Goal: Find specific page/section: Find specific page/section

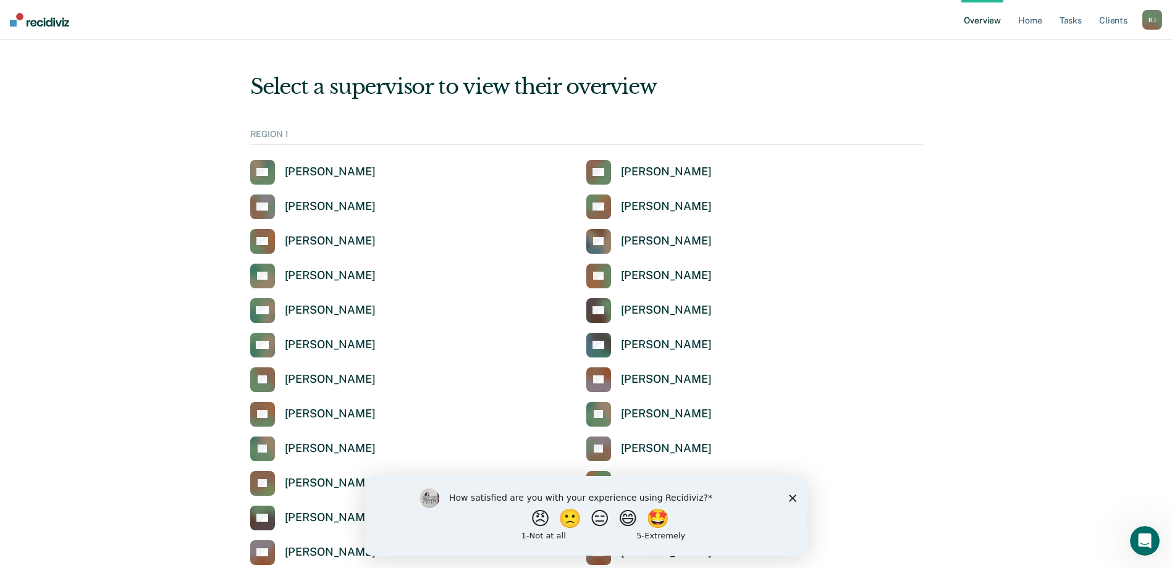
click at [791, 495] on icon "Close survey" at bounding box center [791, 497] width 7 height 7
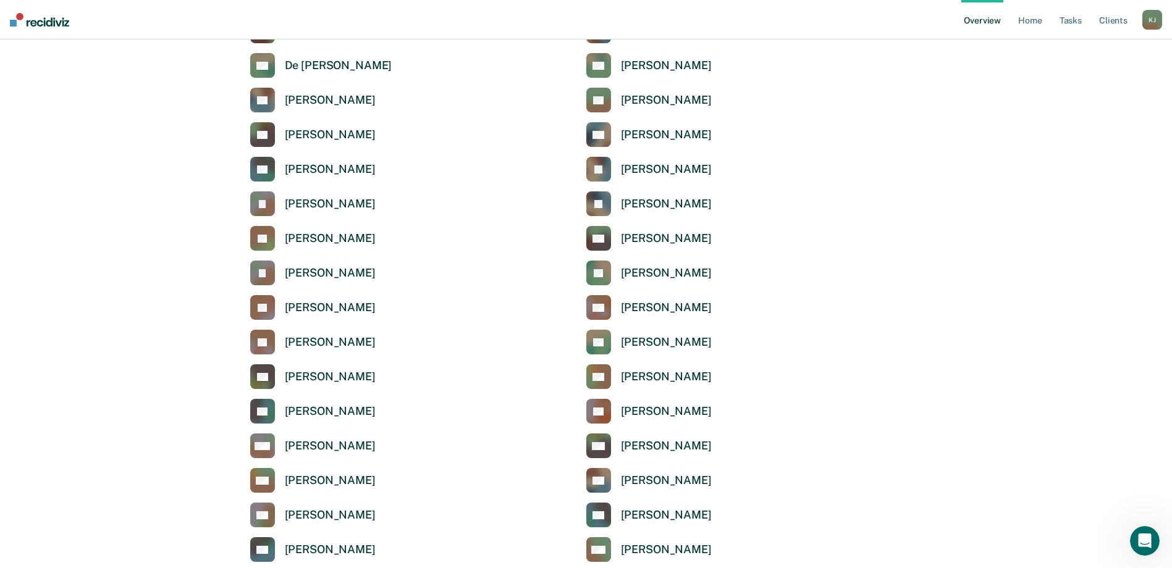
scroll to position [2409, 0]
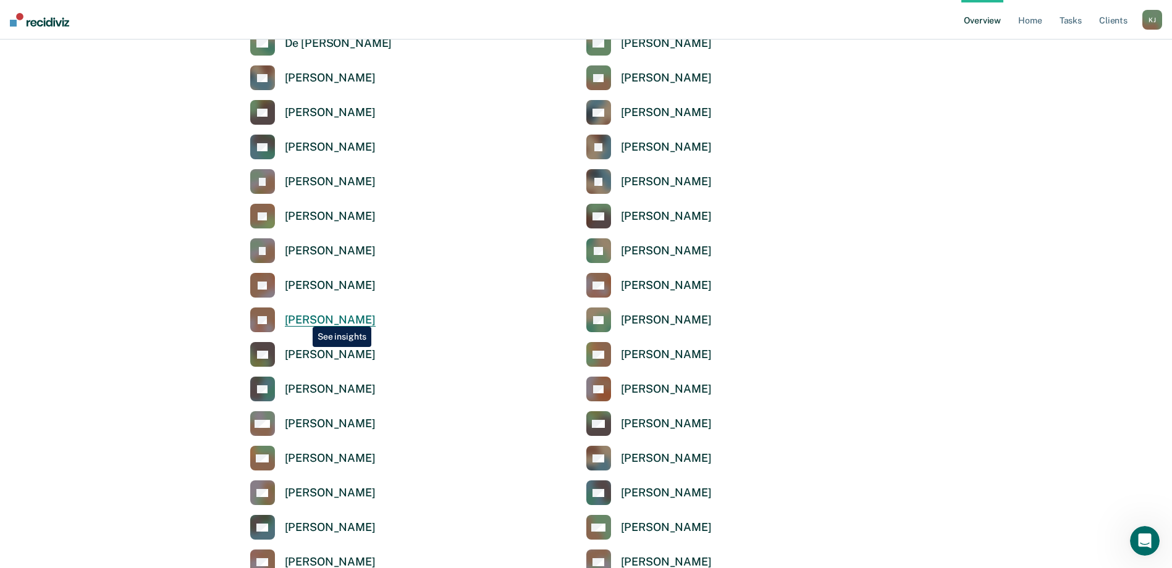
click at [303, 317] on div "[PERSON_NAME]" at bounding box center [330, 320] width 91 height 14
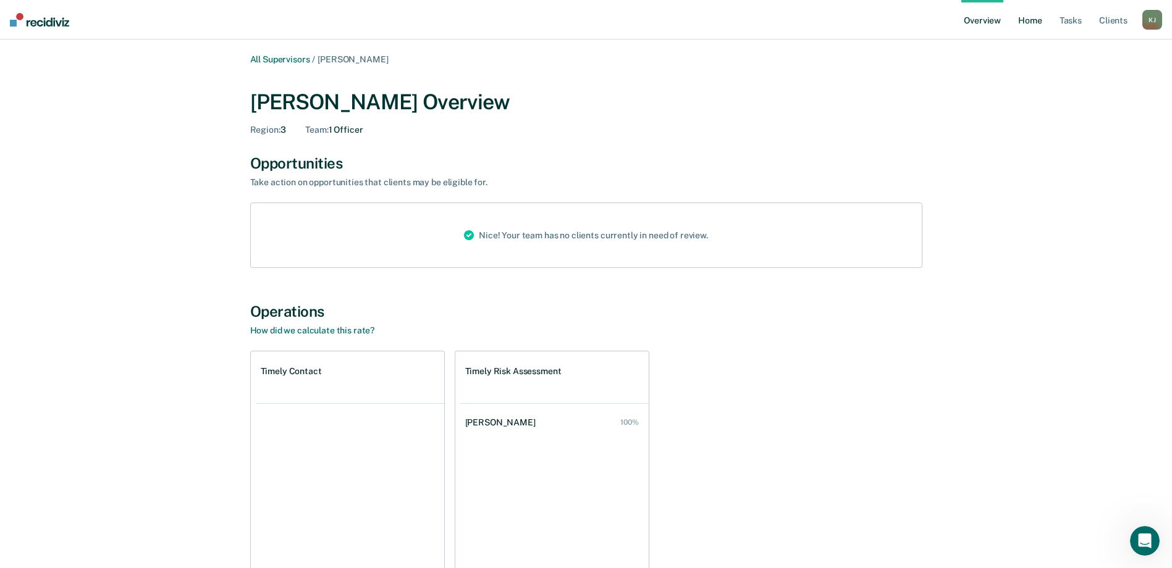
click at [1034, 19] on link "Home" at bounding box center [1029, 20] width 28 height 40
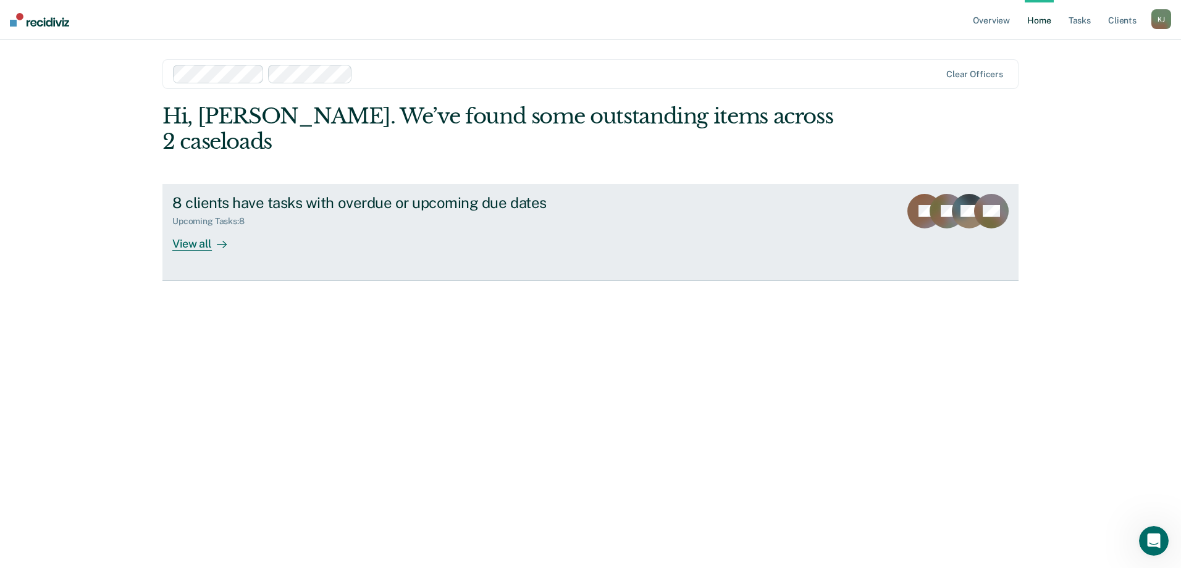
click at [254, 194] on div "8 clients have tasks with overdue or upcoming due dates" at bounding box center [389, 203] width 434 height 18
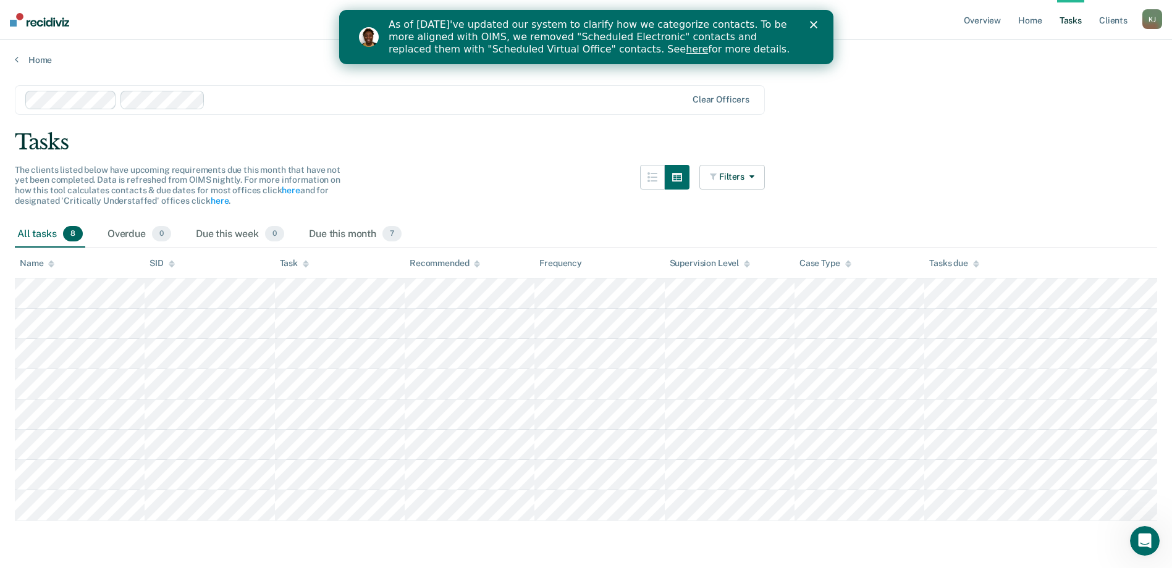
click at [452, 151] on div "Tasks" at bounding box center [586, 142] width 1142 height 25
